Goal: Find specific page/section: Find specific page/section

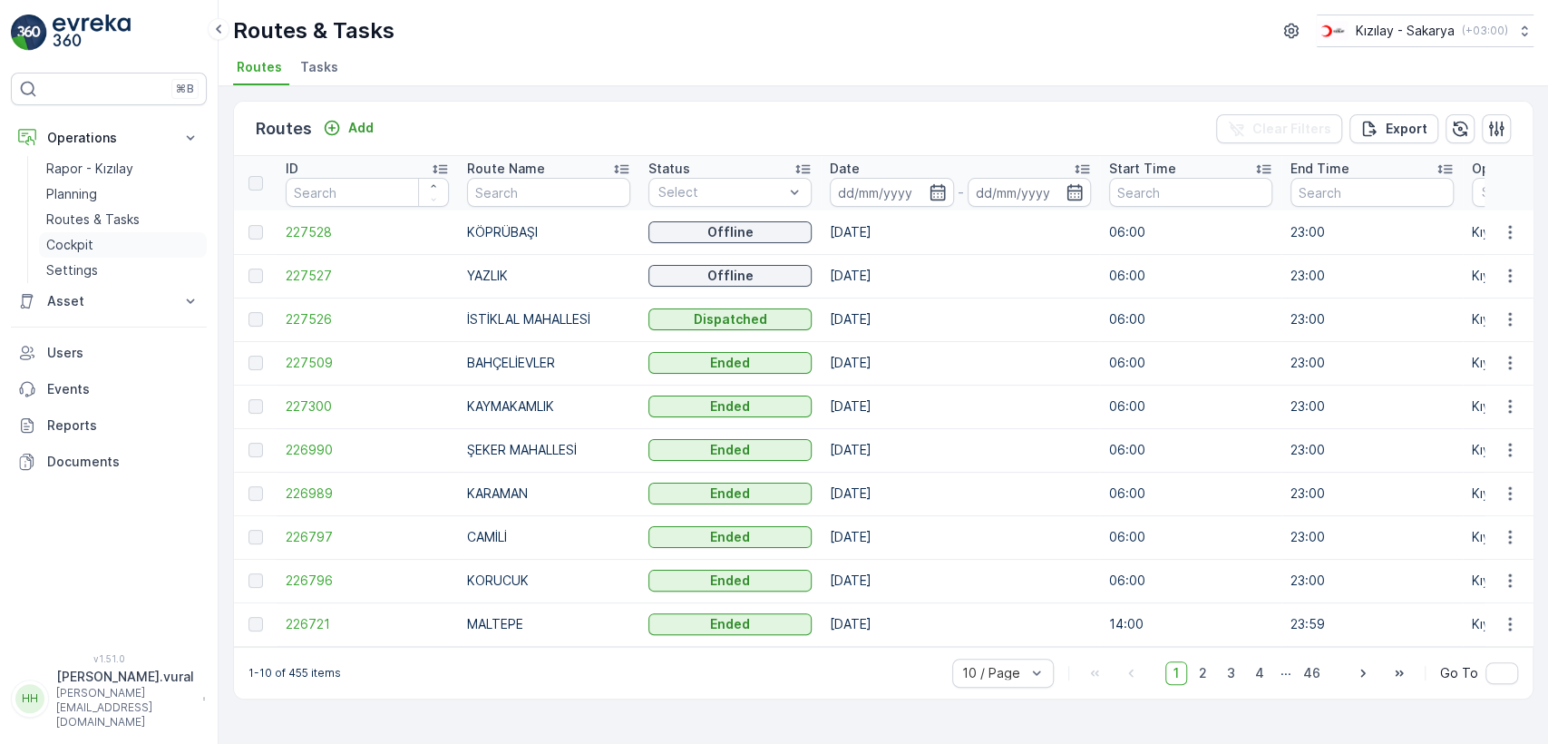
click at [147, 238] on link "Cockpit" at bounding box center [123, 244] width 168 height 25
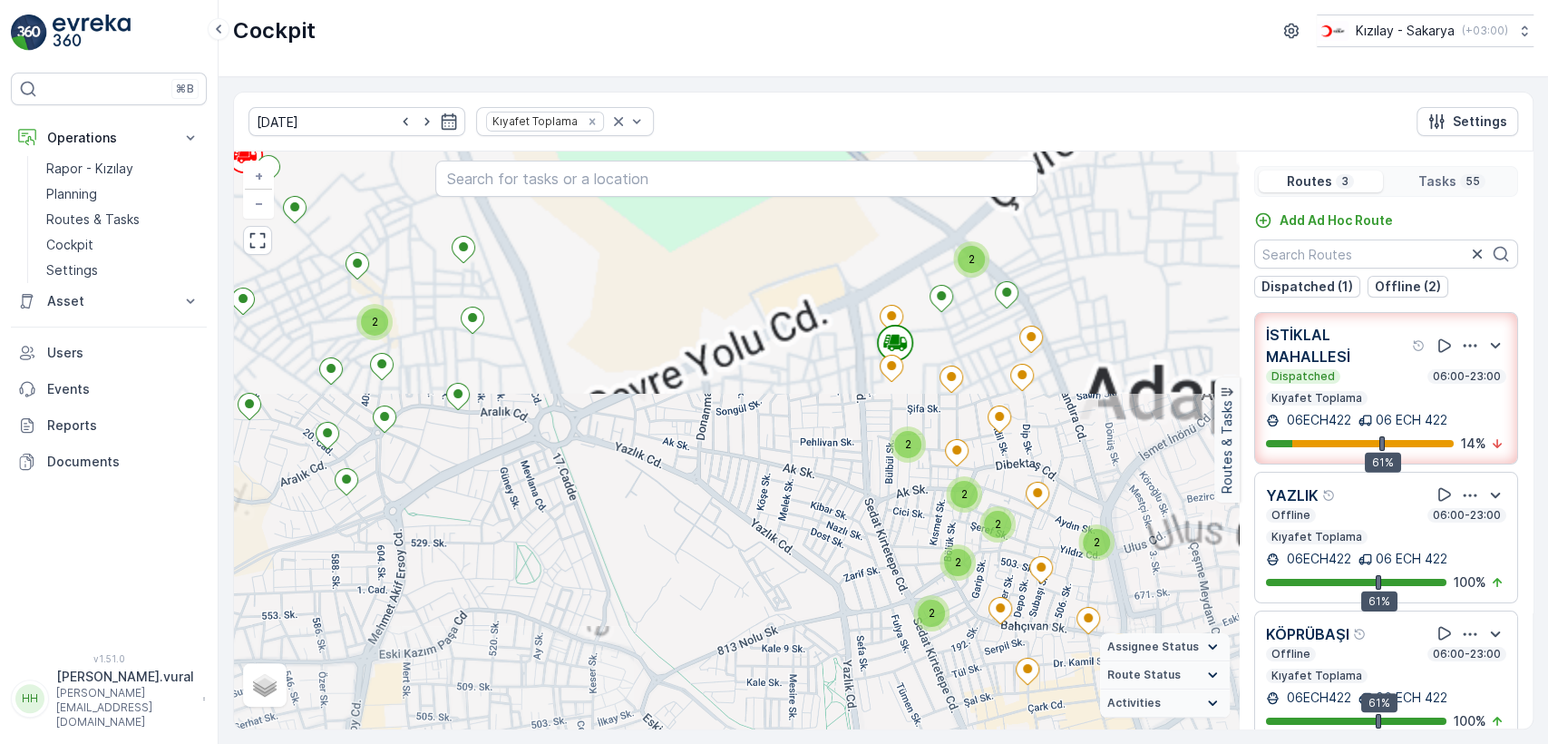
click at [731, 517] on div "3 2 11 4 6 7 2 20 2 2 2 2 2 2 2 2 2 + − Satellite Roadmap Terrain Hybrid Leafle…" at bounding box center [736, 439] width 1005 height 577
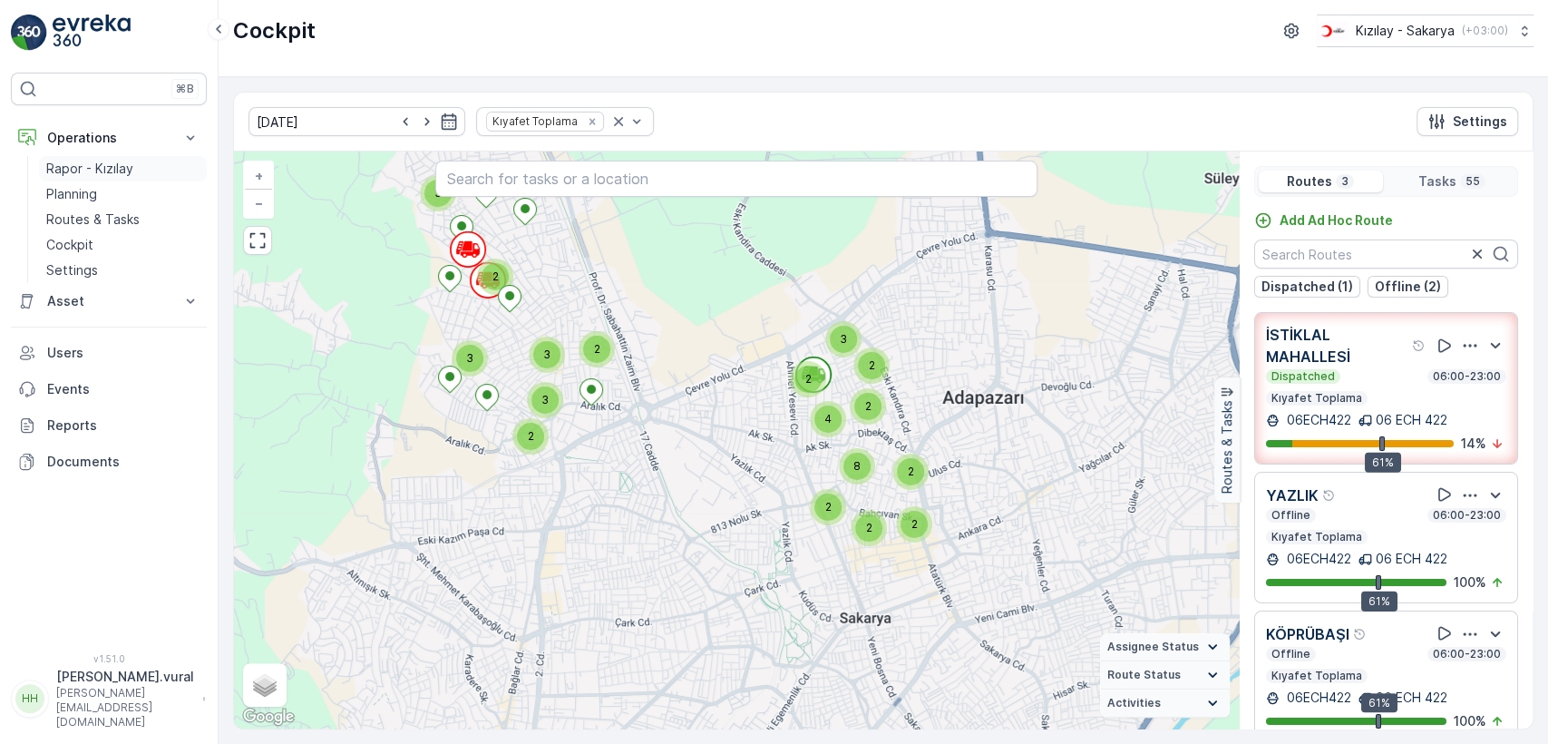
click at [145, 174] on link "Rapor - Kızılay" at bounding box center [123, 168] width 168 height 25
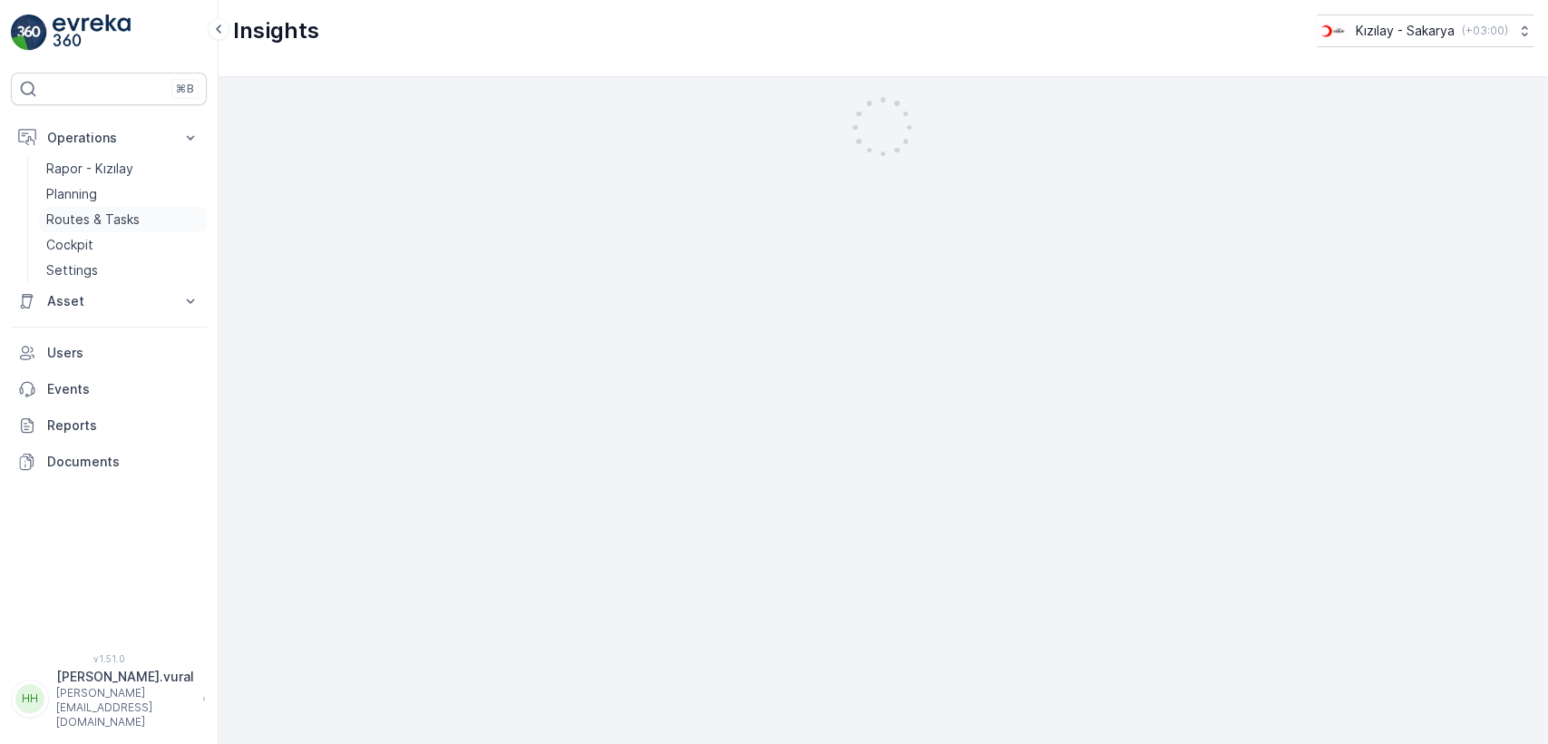
click at [142, 229] on link "Routes & Tasks" at bounding box center [123, 219] width 168 height 25
